Goal: Task Accomplishment & Management: Manage account settings

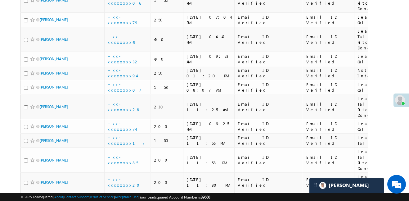
scroll to position [3469, 0]
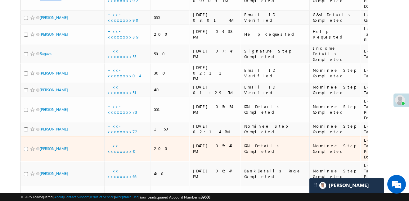
scroll to position [330, 0]
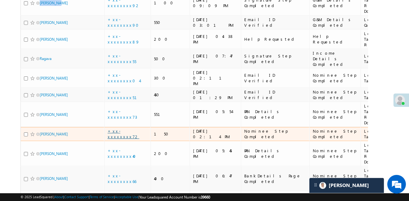
click at [126, 128] on link "+xx-xxxxxxxx72" at bounding box center [124, 133] width 32 height 11
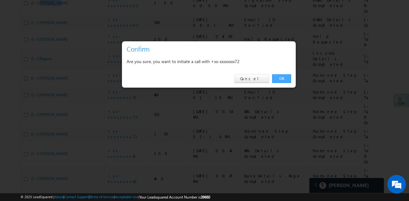
click at [276, 76] on link "OK" at bounding box center [281, 78] width 19 height 9
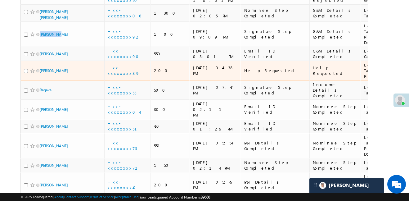
scroll to position [0, 0]
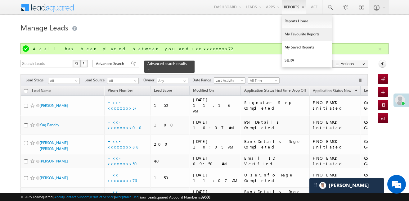
click at [304, 33] on link "My Favourite Reports" at bounding box center [307, 34] width 50 height 13
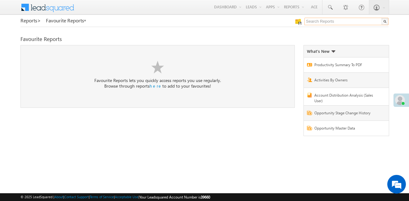
click at [324, 22] on input "text" at bounding box center [347, 21] width 84 height 7
type input "me to others"
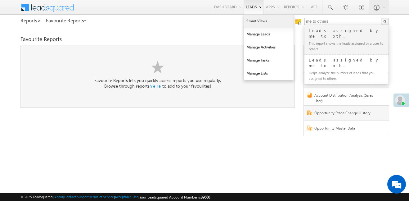
click at [264, 21] on link "Smart Views" at bounding box center [269, 21] width 50 height 13
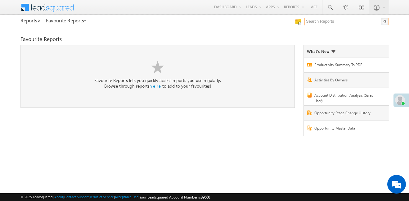
click at [349, 21] on input "text" at bounding box center [347, 21] width 84 height 7
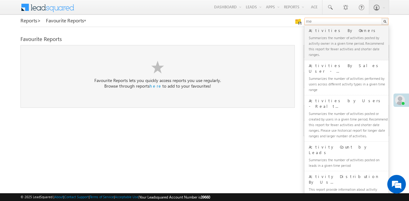
type input "me to others"
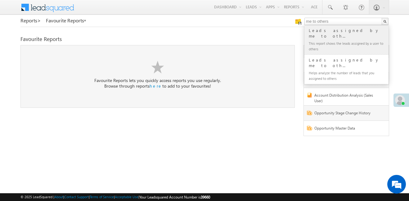
click at [335, 31] on div "Leads assigned by me to oth..." at bounding box center [349, 33] width 83 height 12
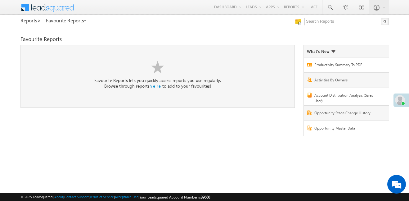
click at [335, 30] on div "Reports > Favourite Reports Favourite Reports here" at bounding box center [204, 80] width 368 height 125
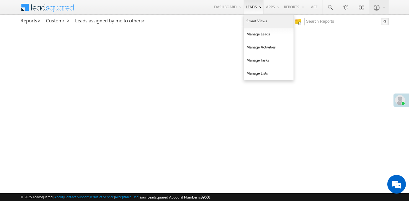
click at [256, 22] on link "Smart Views" at bounding box center [269, 21] width 50 height 13
click at [265, 33] on link "Manage Leads" at bounding box center [269, 34] width 50 height 13
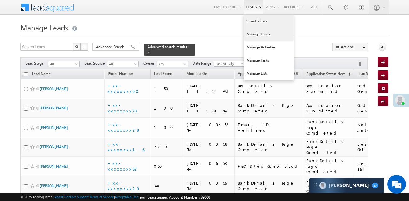
click at [253, 22] on link "Smart Views" at bounding box center [269, 21] width 50 height 13
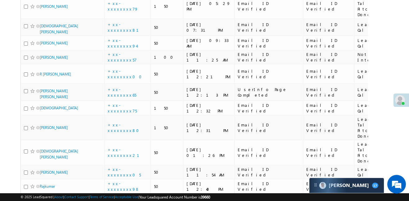
scroll to position [3480, 0]
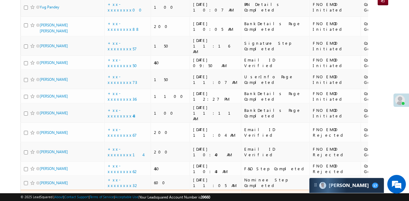
scroll to position [0, 0]
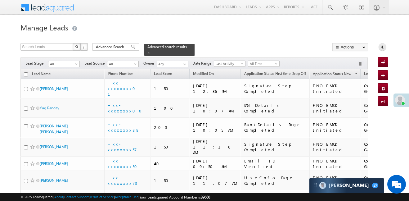
click at [383, 49] on link at bounding box center [383, 47] width 8 height 8
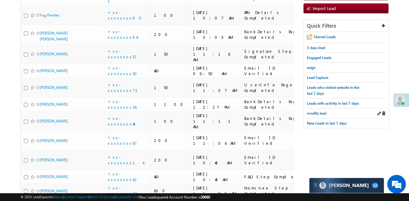
scroll to position [97, 0]
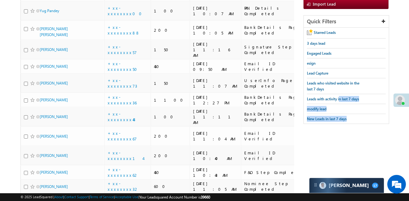
drag, startPoint x: 341, startPoint y: 96, endPoint x: 357, endPoint y: 126, distance: 34.5
click at [357, 126] on div "Quick Filters Starred Leads 3 days lead Engaged Leads esign Lead Capture Leads …" at bounding box center [346, 72] width 85 height 115
click at [347, 97] on span "Leads with activity in last 7 days" at bounding box center [333, 99] width 52 height 5
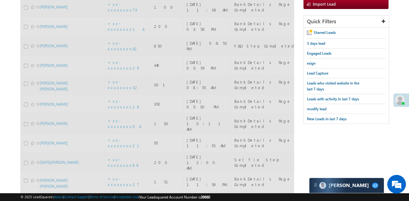
scroll to position [0, 0]
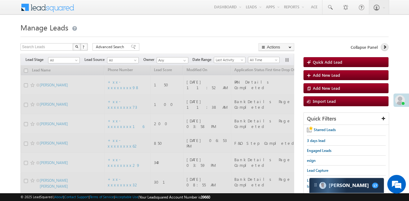
click at [384, 47] on icon at bounding box center [385, 47] width 4 height 4
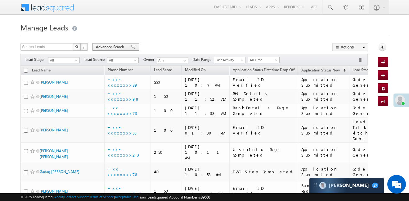
click at [131, 48] on span at bounding box center [133, 47] width 5 height 4
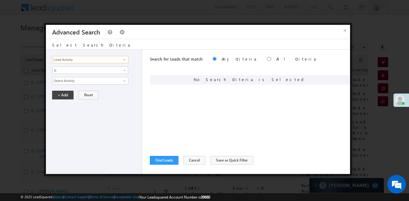
click at [116, 61] on input "Lead Activity" at bounding box center [90, 59] width 76 height 7
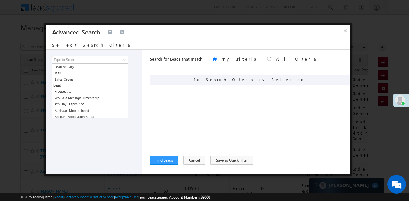
type input "a"
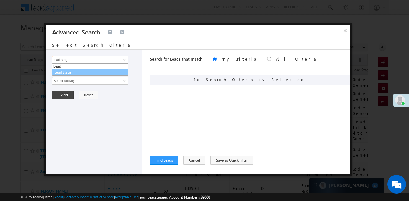
click at [87, 71] on link "Lead Stage" at bounding box center [90, 72] width 76 height 7
type input "Lead Stage"
click at [87, 71] on span "Is" at bounding box center [85, 70] width 67 height 6
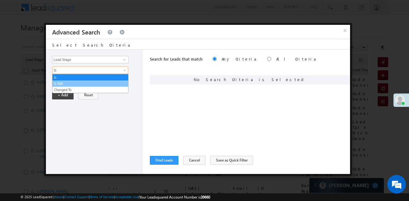
drag, startPoint x: 84, startPoint y: 79, endPoint x: 88, endPoint y: 83, distance: 4.8
click at [88, 83] on ul "Is Is Not Changed To" at bounding box center [90, 83] width 76 height 19
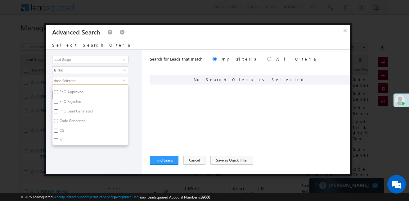
scroll to position [152, 0]
click at [56, 122] on input "Code Generated" at bounding box center [56, 120] width 4 height 4
checkbox input "true"
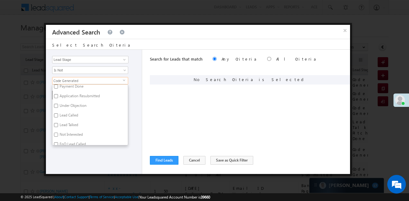
click at [54, 134] on input "Not Interested" at bounding box center [56, 135] width 4 height 4
checkbox input "true"
click at [62, 151] on div "Lead Activity Task Sales Group Prospect Id WA Last Message Timestamp 4th Day Di…" at bounding box center [94, 112] width 96 height 124
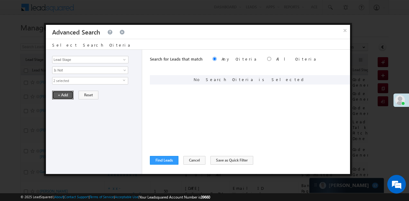
click at [66, 98] on button "+ Add" at bounding box center [62, 95] width 21 height 9
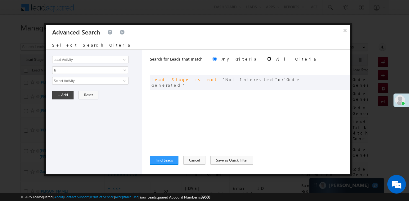
click at [267, 59] on input "radio" at bounding box center [269, 59] width 4 height 4
radio input "true"
click at [171, 156] on button "Find Leads" at bounding box center [164, 160] width 29 height 9
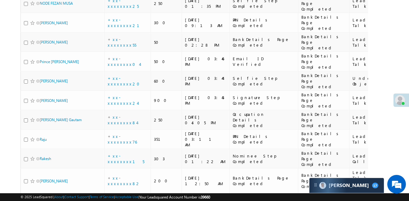
scroll to position [0, 0]
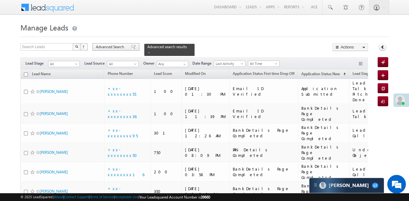
click at [117, 47] on span "Advanced Search" at bounding box center [111, 47] width 30 height 6
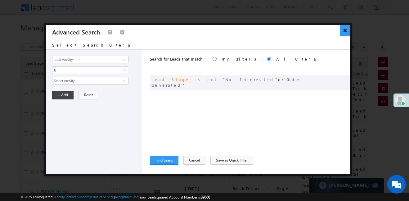
click at [343, 31] on button "×" at bounding box center [345, 30] width 10 height 11
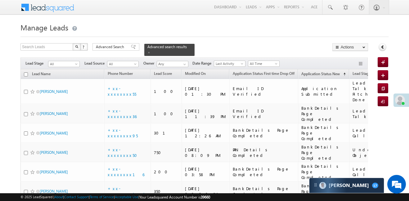
click at [384, 49] on link at bounding box center [383, 47] width 8 height 8
click at [383, 46] on icon at bounding box center [383, 47] width 4 height 4
click at [381, 49] on link at bounding box center [383, 47] width 8 height 8
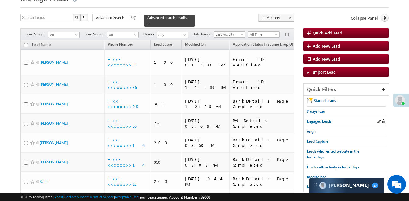
scroll to position [84, 0]
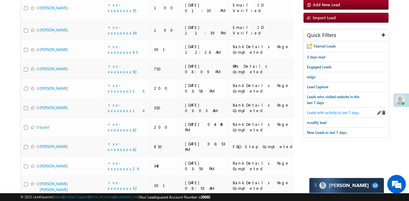
click at [336, 112] on span "Leads with activity in last 7 days" at bounding box center [333, 112] width 52 height 5
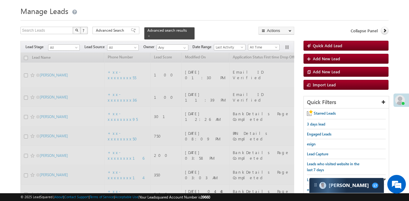
scroll to position [0, 0]
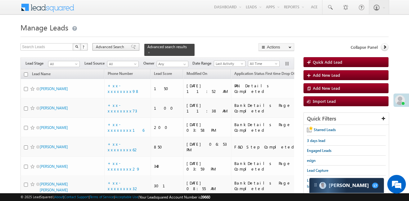
click at [126, 47] on div "Advanced Search" at bounding box center [116, 46] width 47 height 7
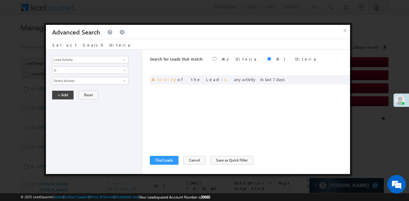
radio input "true"
click at [103, 59] on input "Lead Activity" at bounding box center [90, 59] width 76 height 7
type input "lead stage"
drag, startPoint x: 79, startPoint y: 77, endPoint x: 79, endPoint y: 73, distance: 3.5
click at [79, 76] on div "Lead Activity Task Sales Group Prospect Id WA Last Message Timestamp 4th Day Di…" at bounding box center [94, 112] width 96 height 124
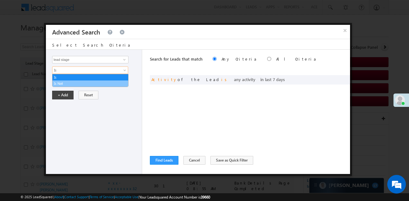
click at [75, 81] on link "Is Not" at bounding box center [90, 84] width 76 height 6
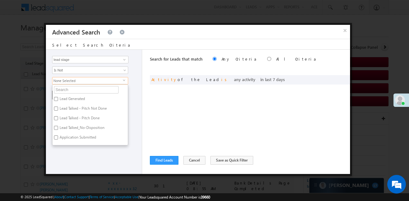
click at [75, 81] on span "None Selected" at bounding box center [87, 80] width 71 height 7
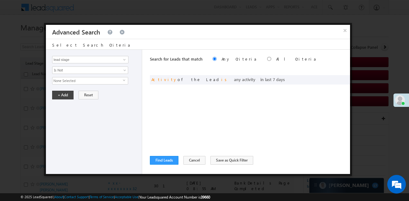
click at [75, 81] on span "None Selected" at bounding box center [87, 80] width 71 height 7
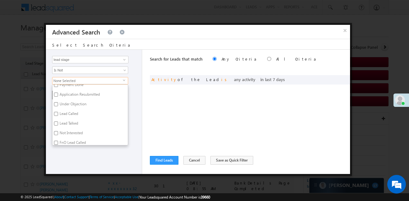
scroll to position [152, 0]
click at [54, 119] on input "Code Generated" at bounding box center [56, 120] width 4 height 4
checkbox input "true"
click at [58, 125] on label "Not Interested" at bounding box center [70, 127] width 37 height 10
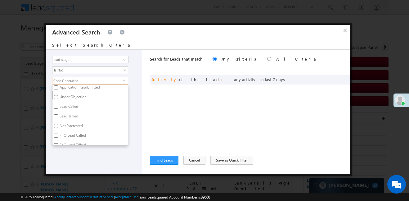
click at [58, 125] on input "Not Interested" at bounding box center [56, 126] width 4 height 4
checkbox input "true"
click at [65, 142] on label "FnO Lead Talked" at bounding box center [72, 146] width 40 height 10
click at [58, 143] on input "FnO Lead Talked" at bounding box center [56, 145] width 4 height 4
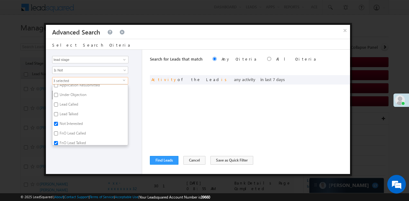
click at [54, 143] on input "FnO Lead Talked" at bounding box center [56, 143] width 4 height 4
checkbox input "false"
click at [58, 152] on div "Lead Activity Task Sales Group Prospect Id WA Last Message Timestamp 4th Day Di…" at bounding box center [94, 112] width 96 height 124
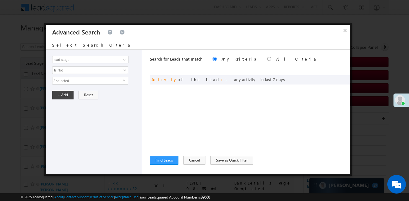
click at [61, 100] on div "Lead Activity Task Sales Group Prospect Id WA Last Message Timestamp 4th Day Di…" at bounding box center [94, 112] width 96 height 124
click at [62, 96] on button "+ Add" at bounding box center [62, 95] width 21 height 9
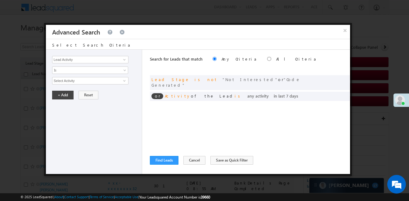
click at [111, 63] on div "Lead Activity Task Sales Group Prospect Id WA Last Message Timestamp 4th Day Di…" at bounding box center [94, 112] width 96 height 124
click at [110, 58] on input "Lead Activity" at bounding box center [90, 59] width 76 height 7
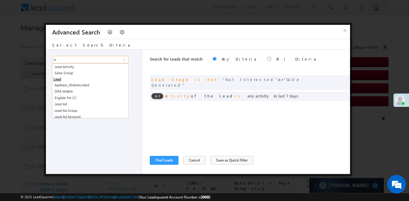
type input "l"
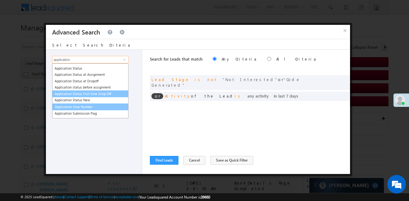
scroll to position [35, 0]
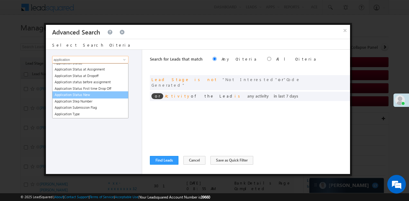
click at [92, 95] on link "Application Status New" at bounding box center [90, 94] width 76 height 7
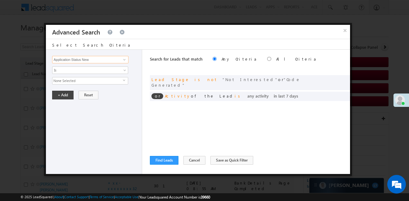
type input "Application Status New"
click at [77, 80] on span "None Selected" at bounding box center [87, 80] width 71 height 7
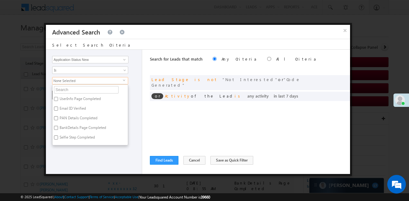
click at [57, 98] on input "UserInfo Page Completed" at bounding box center [56, 99] width 4 height 4
checkbox input "true"
click at [57, 109] on input "Email ID Verified" at bounding box center [56, 109] width 4 height 4
checkbox input "true"
click at [66, 69] on span "Is" at bounding box center [85, 70] width 67 height 6
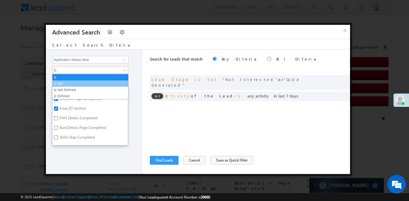
click at [70, 83] on link "Is Not" at bounding box center [90, 84] width 76 height 6
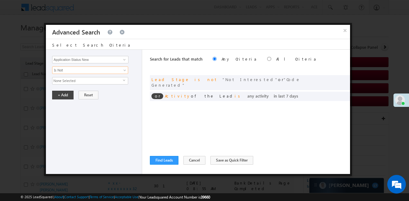
click at [70, 81] on span "None Selected" at bounding box center [87, 80] width 71 height 7
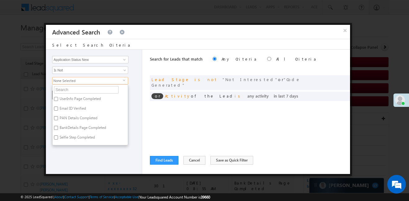
click at [57, 100] on input "UserInfo Page Completed" at bounding box center [56, 99] width 4 height 4
checkbox input "true"
click at [57, 107] on input "Email ID Verified" at bounding box center [56, 109] width 4 height 4
checkbox input "true"
click at [65, 142] on label "Selfie Step Completed" at bounding box center [76, 139] width 49 height 10
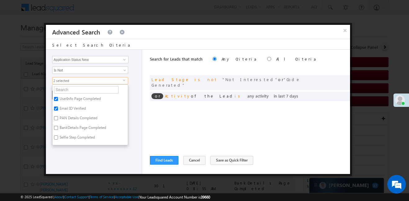
click at [58, 139] on input "Selfie Step Completed" at bounding box center [56, 137] width 4 height 4
click at [56, 137] on input "Selfie Step Completed" at bounding box center [56, 137] width 4 height 4
checkbox input "false"
click at [66, 155] on div "Lead Activity Task Sales Group Prospect Id WA Last Message Timestamp 4th Day Di…" at bounding box center [94, 112] width 96 height 124
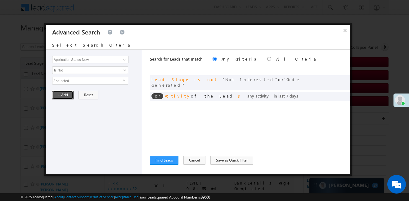
click at [62, 95] on button "+ Add" at bounding box center [62, 95] width 21 height 9
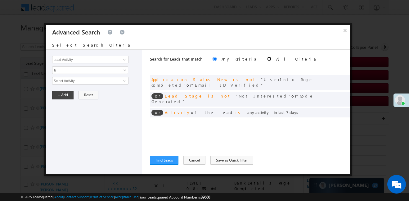
click at [267, 60] on input "radio" at bounding box center [269, 59] width 4 height 4
radio input "true"
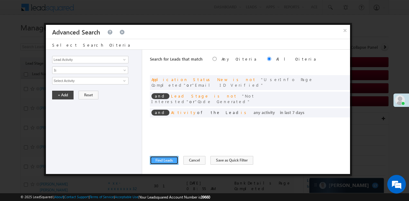
click at [166, 162] on button "Find Leads" at bounding box center [164, 160] width 29 height 9
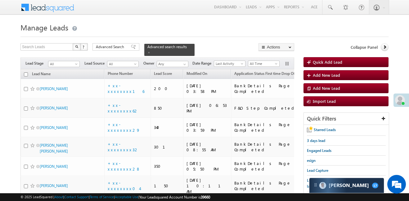
click at [113, 47] on span "Advanced Search" at bounding box center [111, 47] width 30 height 6
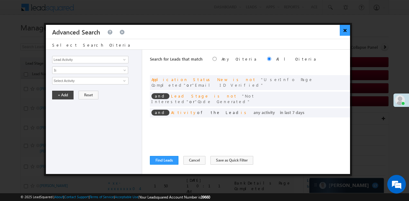
click at [349, 30] on button "×" at bounding box center [345, 30] width 10 height 11
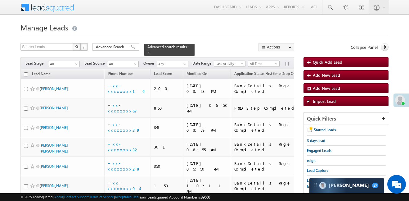
click at [380, 49] on div "Collapse Panel" at bounding box center [346, 48] width 85 height 11
click at [382, 45] on link at bounding box center [385, 47] width 8 height 8
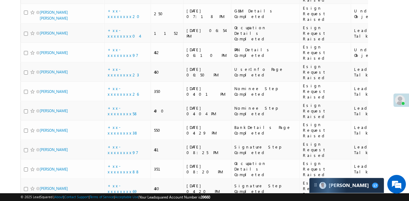
scroll to position [2071, 0]
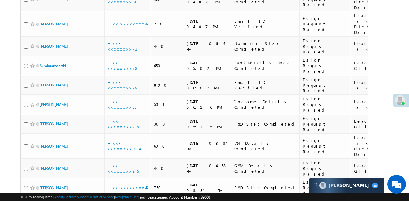
scroll to position [858, 0]
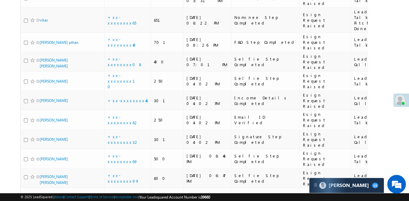
scroll to position [0, 0]
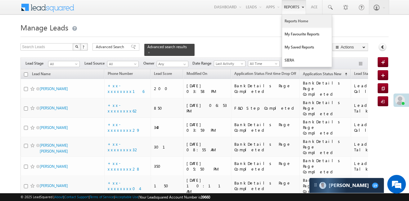
click at [300, 23] on link "Reports Home" at bounding box center [307, 21] width 50 height 13
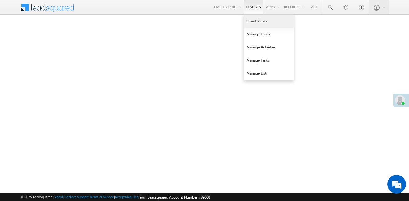
click at [256, 23] on link "Smart Views" at bounding box center [269, 21] width 50 height 13
click at [255, 33] on link "Manage Leads" at bounding box center [269, 34] width 50 height 13
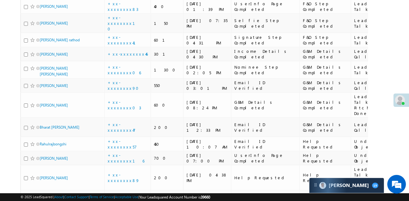
scroll to position [2352, 0]
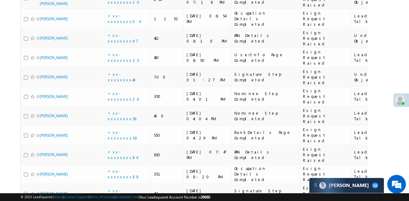
scroll to position [1908, 0]
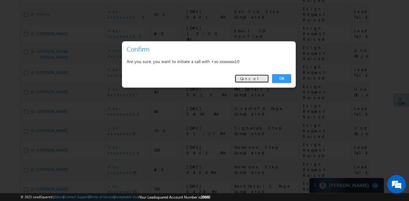
click at [261, 77] on link "Cancel" at bounding box center [252, 78] width 34 height 9
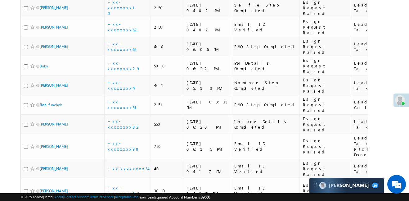
scroll to position [1158, 0]
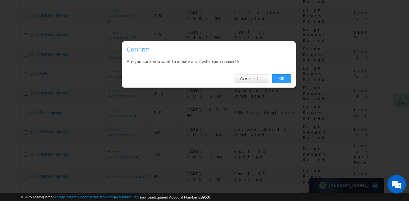
click at [283, 75] on link "OK" at bounding box center [281, 78] width 19 height 9
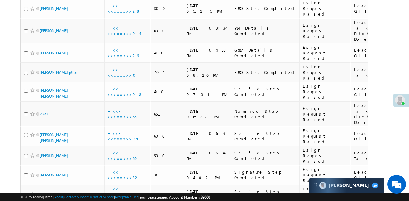
scroll to position [959, 0]
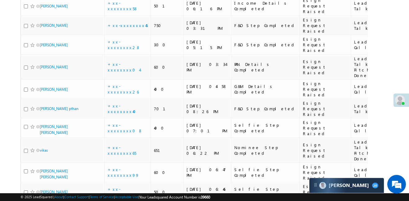
drag, startPoint x: 57, startPoint y: 117, endPoint x: 357, endPoint y: 54, distance: 306.9
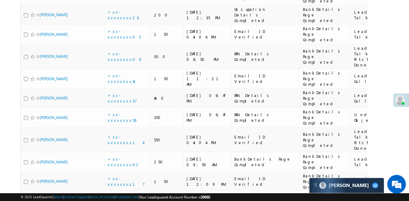
scroll to position [538, 0]
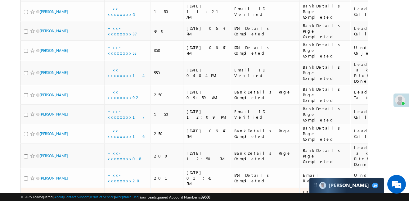
click at [127, 192] on link "+xx-xxxxxxxx00" at bounding box center [127, 197] width 38 height 11
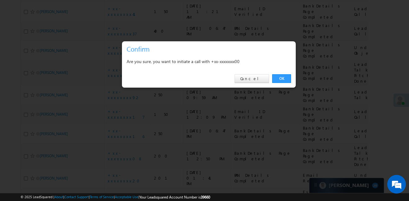
click at [279, 75] on link "OK" at bounding box center [281, 78] width 19 height 9
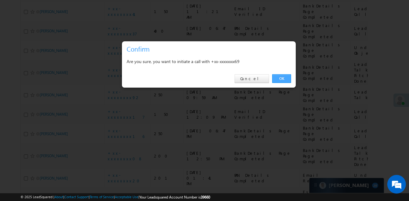
click at [280, 77] on link "OK" at bounding box center [281, 78] width 19 height 9
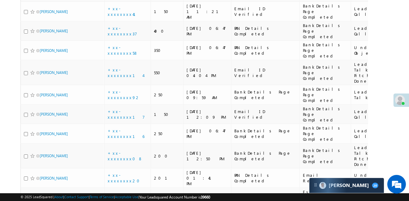
scroll to position [566, 0]
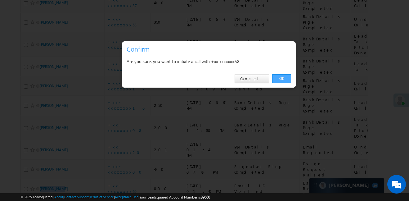
click at [284, 78] on link "OK" at bounding box center [281, 78] width 19 height 9
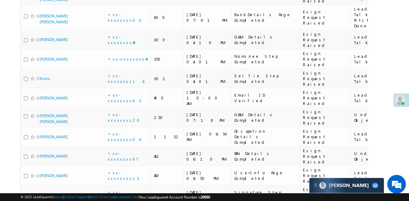
scroll to position [1909, 0]
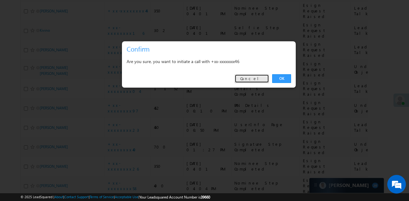
click at [251, 78] on link "Cancel" at bounding box center [252, 78] width 34 height 9
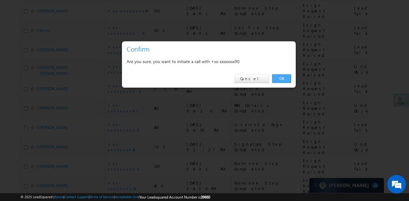
click at [285, 78] on link "OK" at bounding box center [281, 78] width 19 height 9
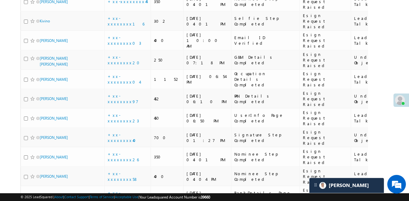
scroll to position [1920, 0]
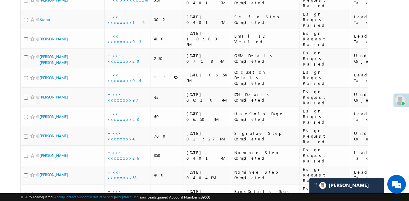
click at [383, 70] on div "Search Leads X ? 252 results found Advanced Search Advanced Search Advanced sea…" at bounding box center [204, 159] width 368 height 4038
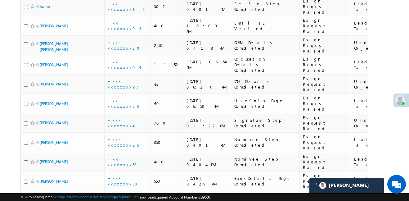
scroll to position [1943, 0]
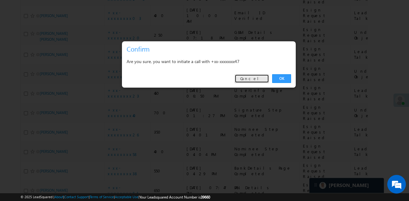
click at [258, 78] on link "Cancel" at bounding box center [252, 78] width 34 height 9
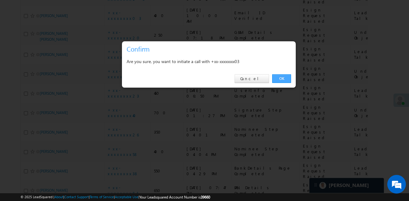
click at [283, 76] on link "OK" at bounding box center [281, 78] width 19 height 9
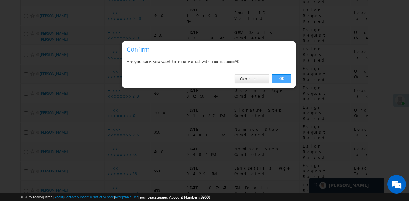
click at [287, 78] on link "OK" at bounding box center [281, 78] width 19 height 9
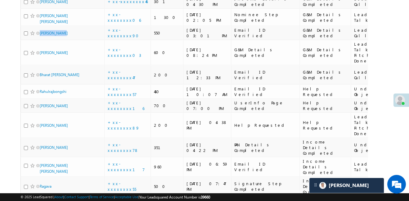
scroll to position [2487, 0]
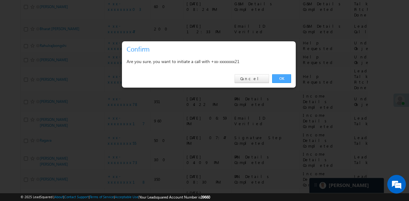
click at [286, 76] on link "OK" at bounding box center [281, 78] width 19 height 9
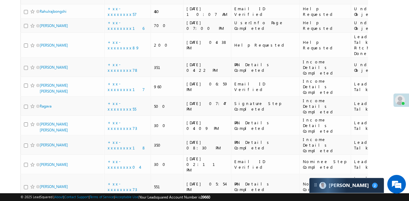
scroll to position [2530, 0]
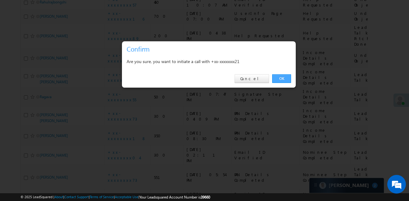
click at [284, 78] on link "OK" at bounding box center [281, 78] width 19 height 9
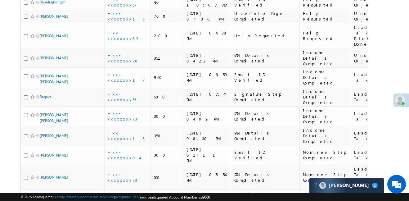
scroll to position [2561, 0]
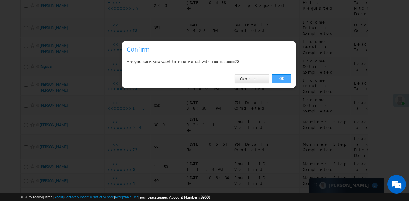
click at [289, 78] on link "OK" at bounding box center [281, 78] width 19 height 9
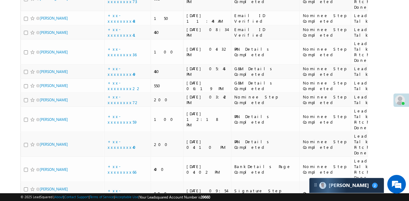
scroll to position [2714, 0]
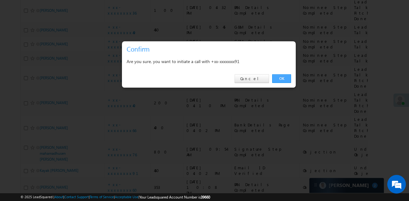
click at [282, 79] on link "OK" at bounding box center [281, 78] width 19 height 9
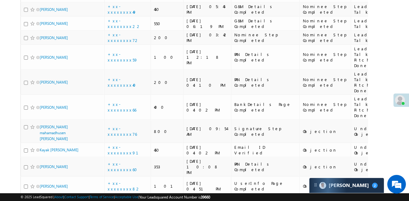
scroll to position [2732, 0]
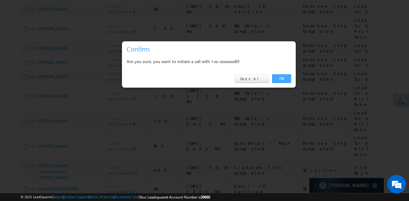
click at [278, 76] on link "OK" at bounding box center [281, 78] width 19 height 9
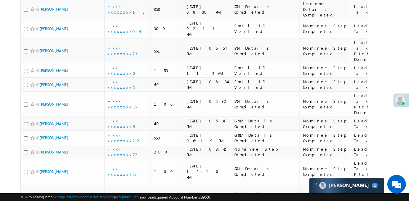
scroll to position [2684, 0]
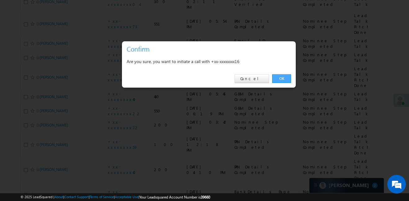
click at [284, 78] on link "OK" at bounding box center [281, 78] width 19 height 9
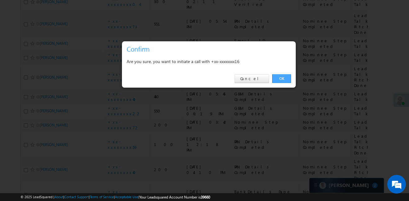
click at [283, 77] on link "OK" at bounding box center [281, 78] width 19 height 9
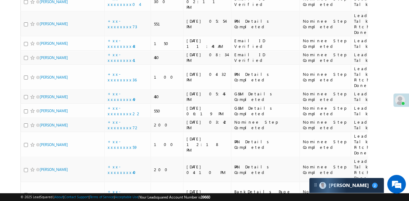
scroll to position [2860, 0]
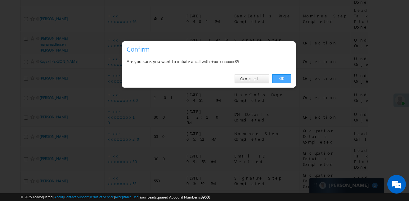
click at [278, 77] on link "OK" at bounding box center [281, 78] width 19 height 9
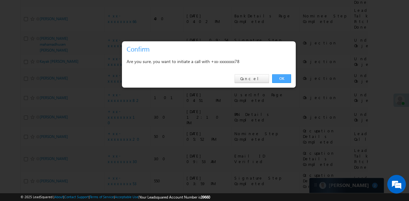
click at [283, 77] on link "OK" at bounding box center [281, 78] width 19 height 9
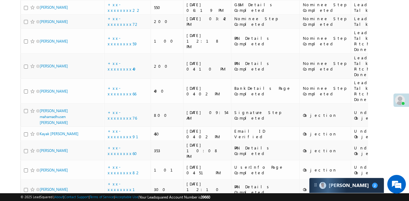
scroll to position [2734, 0]
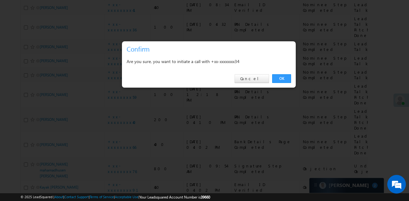
drag, startPoint x: 287, startPoint y: 78, endPoint x: 53, endPoint y: 48, distance: 235.5
click at [287, 78] on link "OK" at bounding box center [281, 78] width 19 height 9
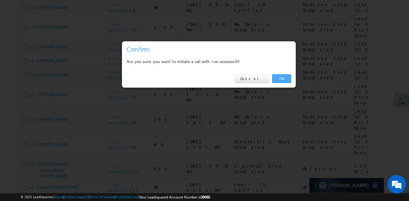
click at [281, 80] on link "OK" at bounding box center [281, 78] width 19 height 9
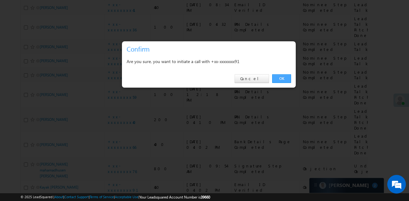
click at [282, 75] on link "OK" at bounding box center [281, 78] width 19 height 9
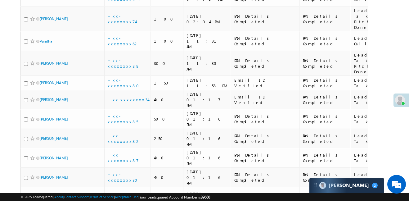
scroll to position [3287, 0]
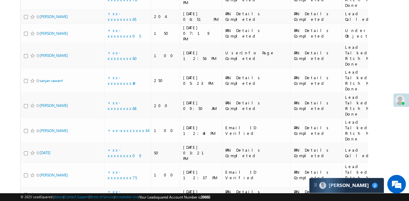
scroll to position [0, 0]
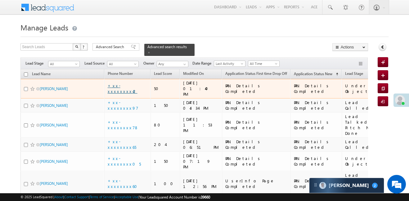
click at [128, 83] on link "+xx-xxxxxxxx42" at bounding box center [123, 88] width 30 height 11
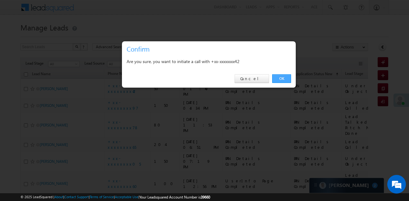
click at [283, 77] on link "OK" at bounding box center [281, 78] width 19 height 9
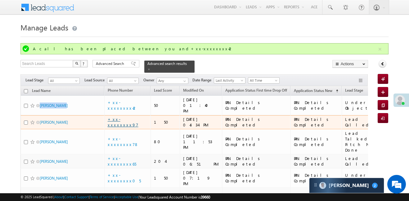
click at [133, 116] on link "+xx-xxxxxxxx97" at bounding box center [123, 121] width 31 height 11
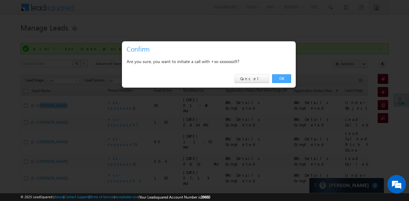
click at [288, 76] on link "OK" at bounding box center [281, 78] width 19 height 9
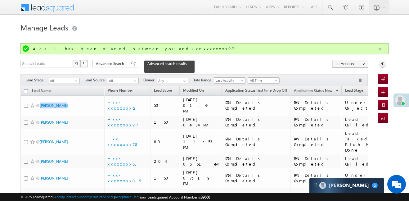
click at [383, 51] on button "button" at bounding box center [380, 49] width 8 height 8
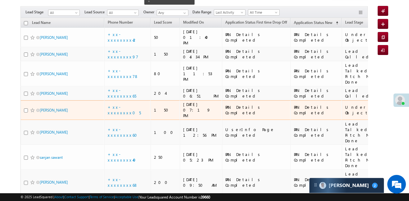
scroll to position [55, 0]
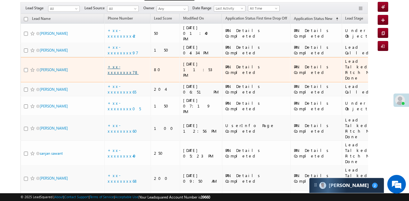
click at [128, 64] on link "+xx-xxxxxxxx78" at bounding box center [123, 69] width 31 height 11
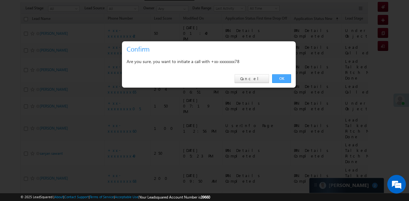
click at [285, 77] on link "OK" at bounding box center [281, 78] width 19 height 9
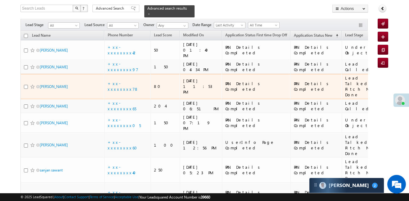
scroll to position [72, 0]
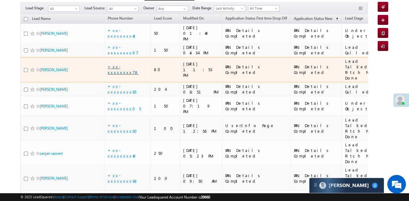
click at [124, 64] on link "+xx-xxxxxxxx78" at bounding box center [123, 69] width 31 height 11
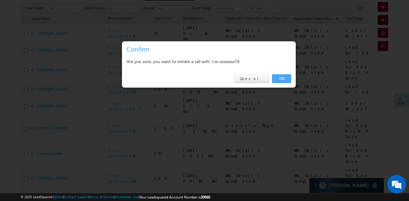
click at [288, 78] on link "OK" at bounding box center [281, 78] width 19 height 9
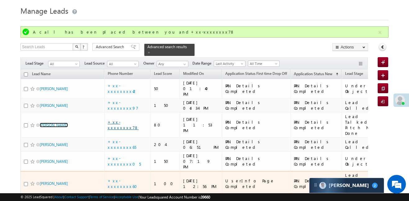
scroll to position [61, 0]
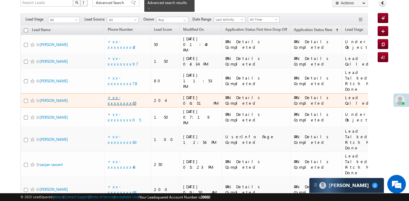
click at [131, 95] on link "+xx-xxxxxxxx65" at bounding box center [122, 100] width 29 height 11
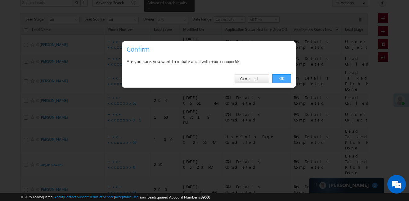
click at [278, 80] on link "OK" at bounding box center [281, 78] width 19 height 9
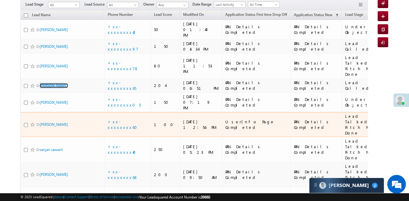
scroll to position [113, 0]
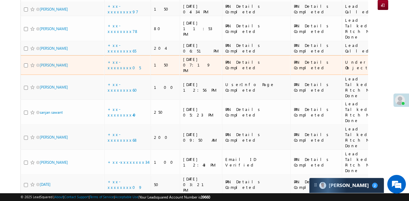
click at [123, 57] on td "+xx-xxxxxxxx05" at bounding box center [127, 65] width 47 height 20
click at [123, 59] on link "+xx-xxxxxxxx05" at bounding box center [124, 64] width 33 height 11
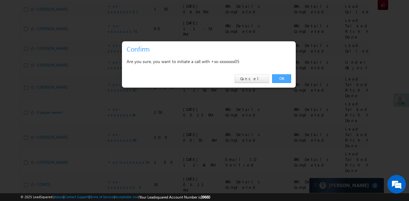
click at [280, 75] on link "OK" at bounding box center [281, 78] width 19 height 9
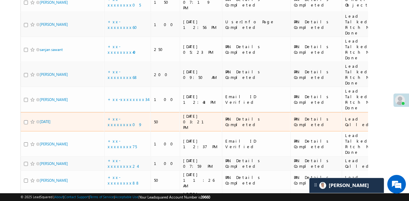
scroll to position [208, 0]
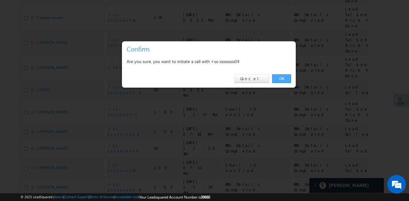
click at [285, 77] on link "OK" at bounding box center [281, 78] width 19 height 9
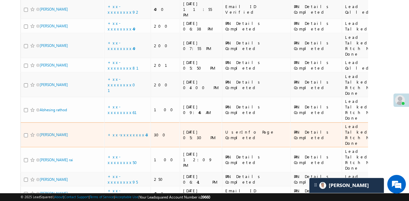
scroll to position [708, 0]
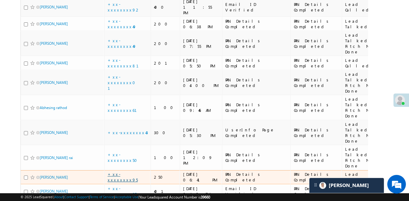
click at [124, 171] on link "+xx-xxxxxxxx95" at bounding box center [123, 176] width 30 height 11
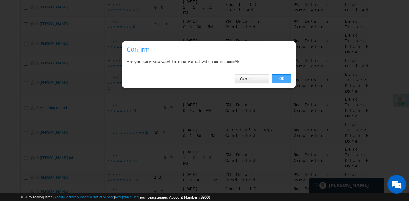
click at [286, 82] on link "OK" at bounding box center [281, 78] width 19 height 9
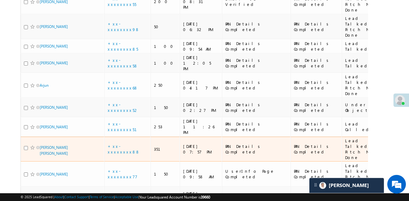
scroll to position [895, 0]
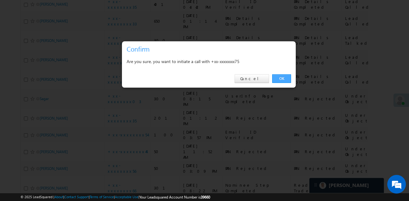
click at [284, 75] on link "OK" at bounding box center [281, 78] width 19 height 9
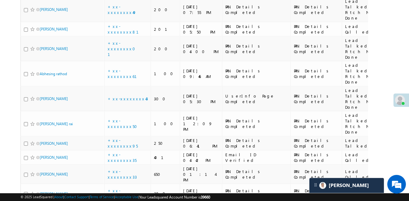
scroll to position [741, 0]
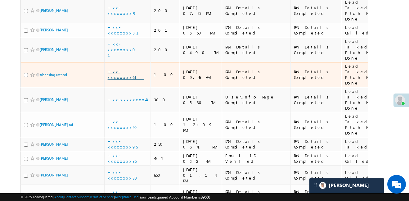
click at [125, 69] on link "+xx-xxxxxxxx61" at bounding box center [126, 74] width 37 height 11
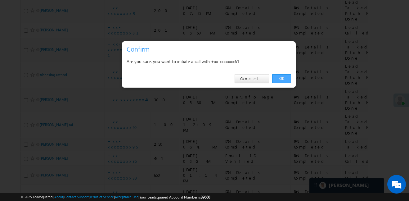
click at [287, 79] on link "OK" at bounding box center [281, 78] width 19 height 9
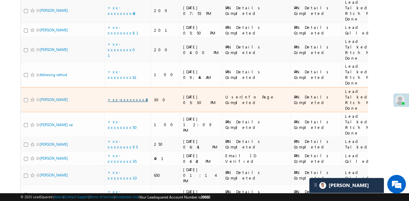
click at [123, 97] on link "+xx-xxxxxxxx43" at bounding box center [128, 99] width 40 height 5
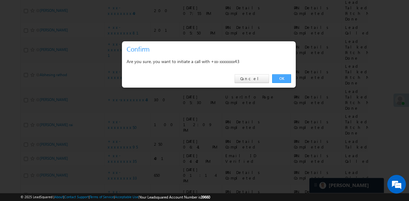
click at [281, 78] on link "OK" at bounding box center [281, 78] width 19 height 9
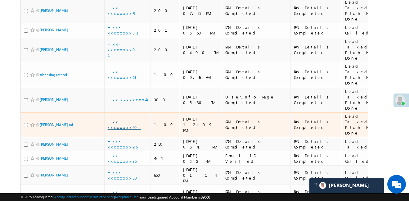
click at [130, 119] on link "+xx-xxxxxxxx50" at bounding box center [124, 124] width 33 height 11
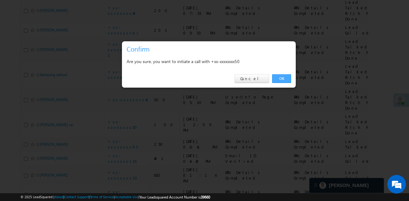
click at [282, 83] on link "OK" at bounding box center [281, 78] width 19 height 9
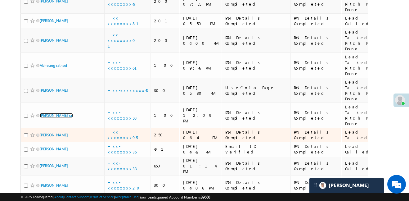
scroll to position [750, 0]
click at [115, 129] on link "+xx-xxxxxxxx95" at bounding box center [123, 134] width 30 height 11
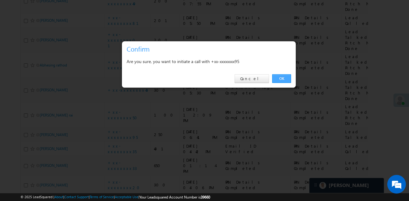
click at [289, 76] on link "OK" at bounding box center [281, 78] width 19 height 9
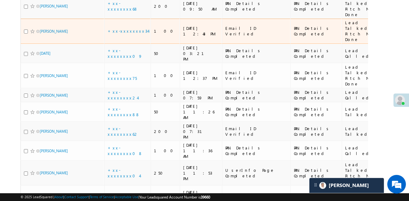
scroll to position [0, 0]
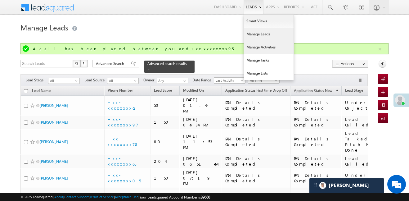
click at [270, 51] on link "Manage Activities" at bounding box center [269, 47] width 50 height 13
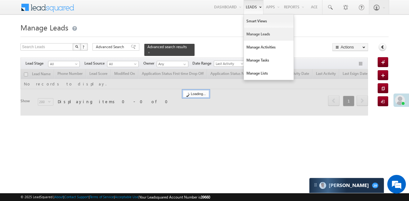
click at [250, 10] on link "Leads" at bounding box center [254, 7] width 20 height 14
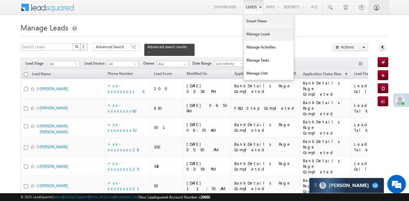
click at [249, 7] on link "Leads" at bounding box center [254, 7] width 20 height 14
click at [248, 11] on link "Leads" at bounding box center [254, 7] width 20 height 14
click at [258, 23] on link "Smart Views" at bounding box center [269, 21] width 50 height 13
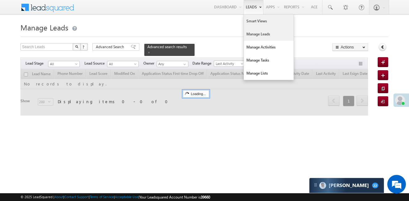
click at [254, 23] on link "Smart Views" at bounding box center [269, 21] width 50 height 13
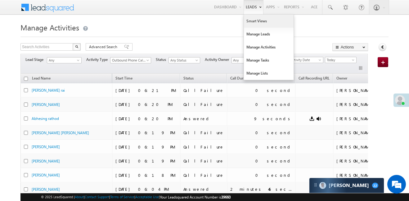
click at [256, 22] on link "Smart Views" at bounding box center [269, 21] width 50 height 13
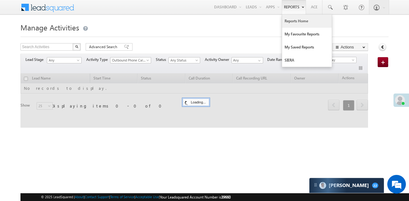
click at [302, 22] on link "Reports Home" at bounding box center [307, 21] width 50 height 13
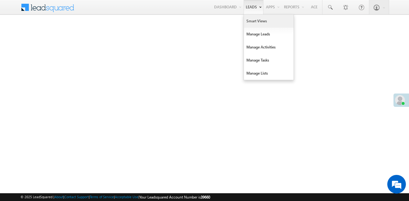
click at [250, 21] on link "Smart Views" at bounding box center [269, 21] width 50 height 13
click at [266, 34] on link "Manage Leads" at bounding box center [269, 34] width 50 height 13
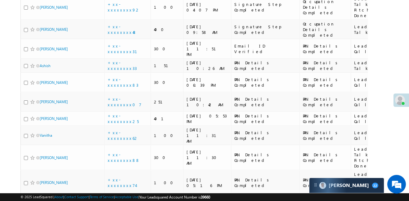
scroll to position [3024, 0]
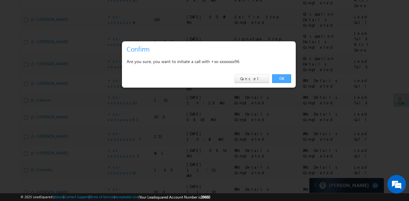
click at [276, 80] on link "OK" at bounding box center [281, 78] width 19 height 9
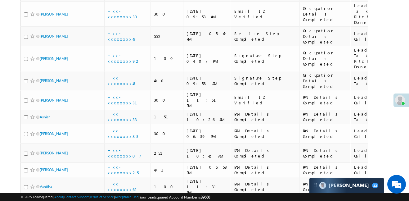
scroll to position [3040, 0]
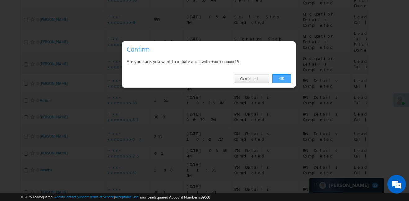
click at [286, 80] on link "OK" at bounding box center [281, 78] width 19 height 9
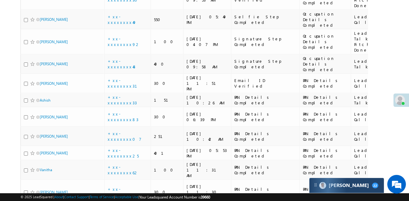
click at [343, 189] on div "[PERSON_NAME] 22" at bounding box center [347, 185] width 75 height 15
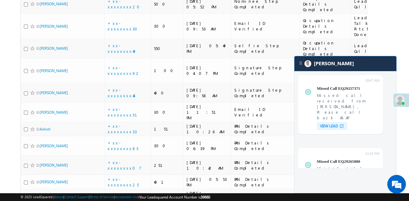
scroll to position [3011, 0]
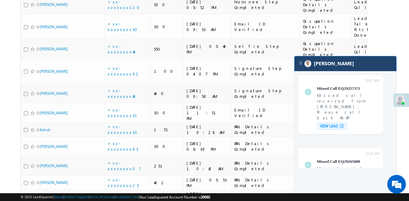
click at [348, 61] on div "[PERSON_NAME]" at bounding box center [346, 63] width 102 height 15
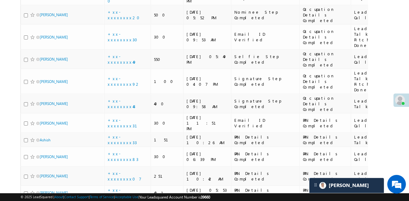
scroll to position [2966, 0]
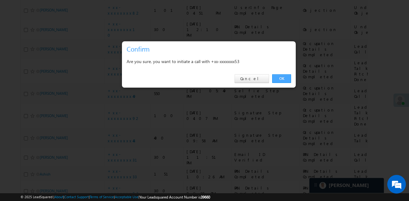
click at [280, 79] on link "OK" at bounding box center [281, 78] width 19 height 9
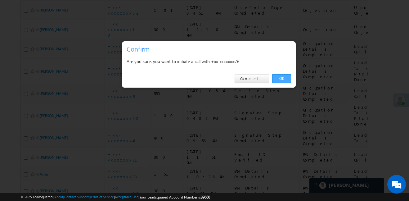
click at [282, 76] on link "OK" at bounding box center [281, 78] width 19 height 9
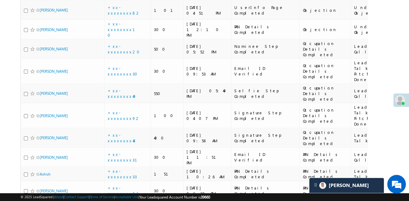
scroll to position [2976, 0]
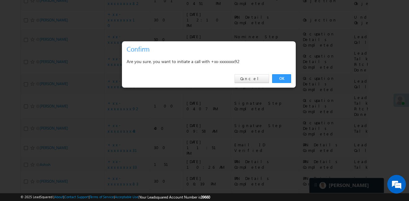
drag, startPoint x: 278, startPoint y: 79, endPoint x: 65, endPoint y: 92, distance: 213.8
click at [278, 79] on link "OK" at bounding box center [281, 78] width 19 height 9
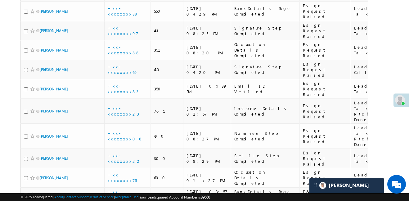
scroll to position [2140, 0]
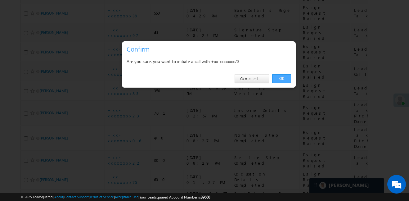
click at [284, 76] on link "OK" at bounding box center [281, 78] width 19 height 9
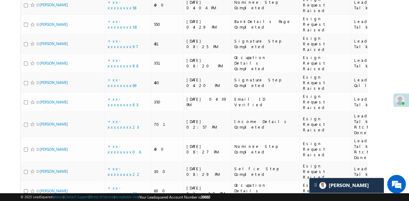
scroll to position [2085, 0]
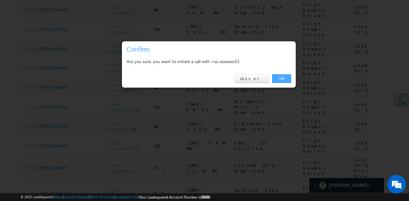
click at [278, 77] on link "OK" at bounding box center [281, 78] width 19 height 9
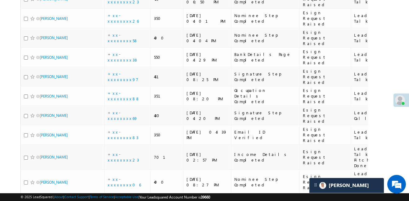
scroll to position [2097, 0]
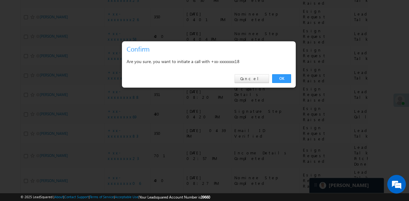
click at [285, 76] on link "OK" at bounding box center [281, 78] width 19 height 9
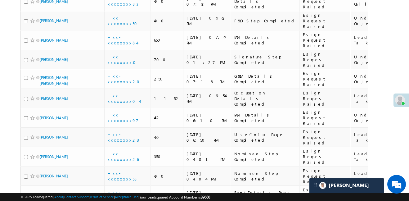
scroll to position [1936, 0]
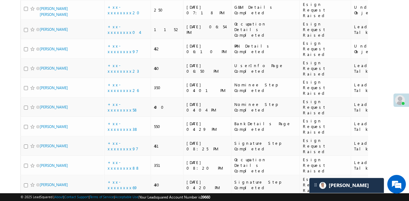
scroll to position [1930, 0]
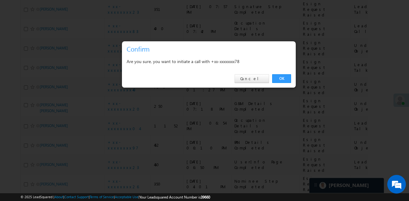
click at [288, 75] on link "OK" at bounding box center [281, 78] width 19 height 9
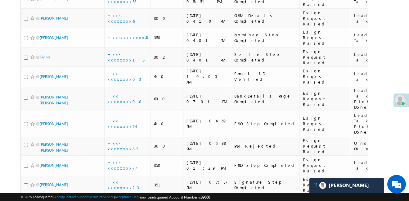
scroll to position [1754, 0]
